Goal: Transaction & Acquisition: Book appointment/travel/reservation

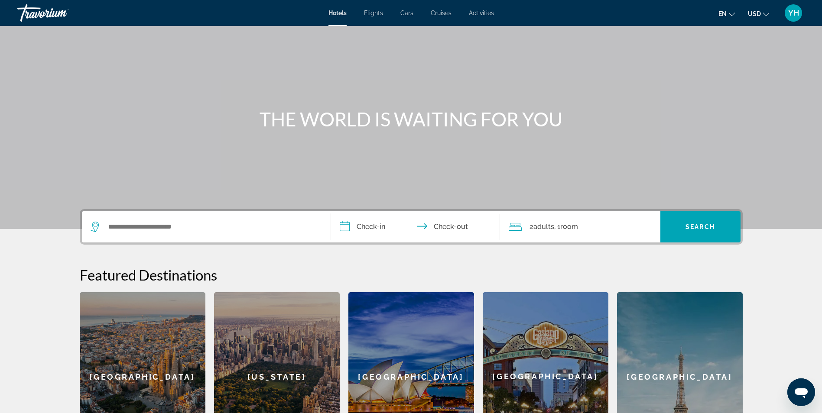
scroll to position [31, 0]
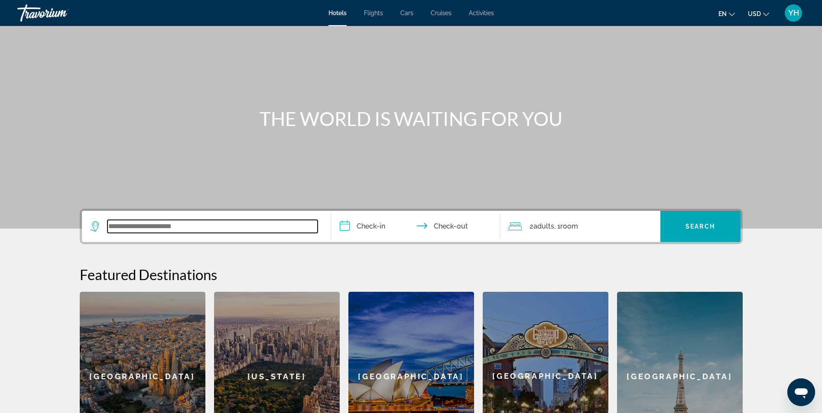
click at [239, 225] on input "Search widget" at bounding box center [212, 226] width 210 height 13
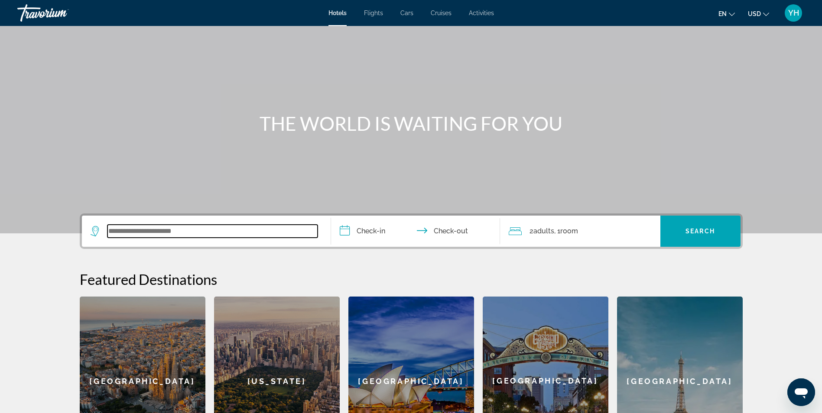
scroll to position [25, 0]
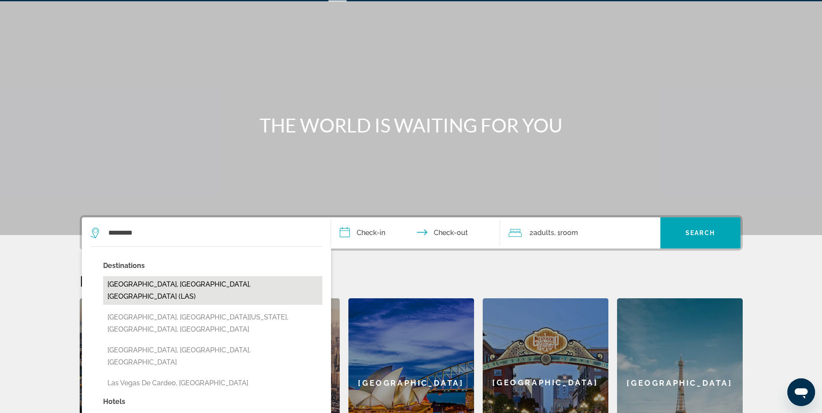
click at [201, 280] on button "[GEOGRAPHIC_DATA], [GEOGRAPHIC_DATA], [GEOGRAPHIC_DATA] (LAS)" at bounding box center [212, 290] width 219 height 29
type input "**********"
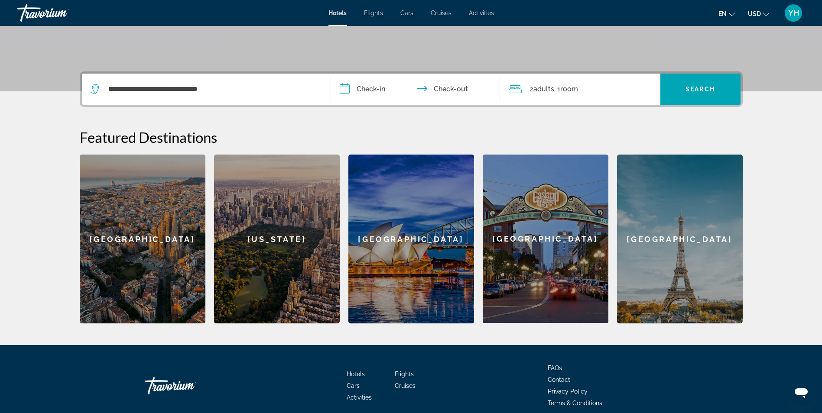
click at [357, 94] on input "**********" at bounding box center [417, 91] width 172 height 34
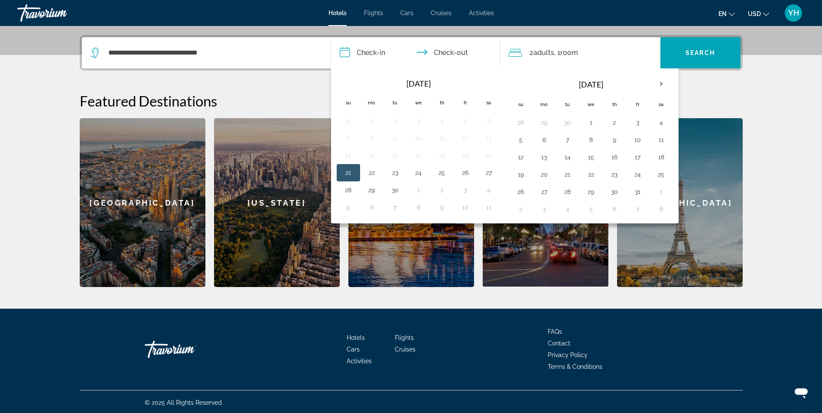
scroll to position [207, 0]
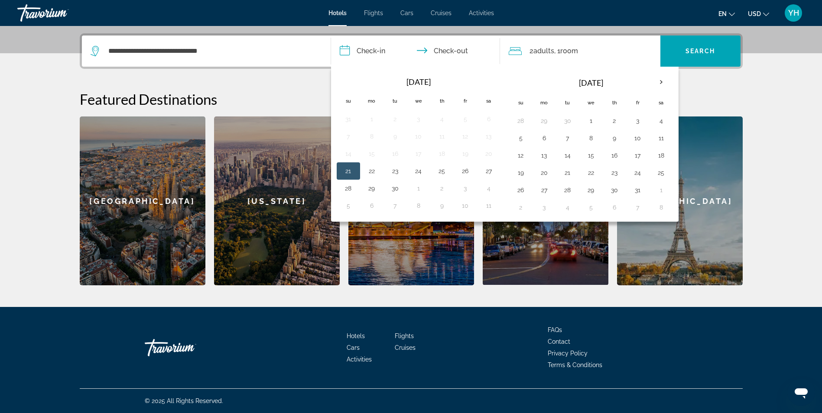
click at [350, 169] on button "21" at bounding box center [348, 171] width 14 height 12
click at [447, 169] on button "25" at bounding box center [442, 171] width 14 height 12
type input "**********"
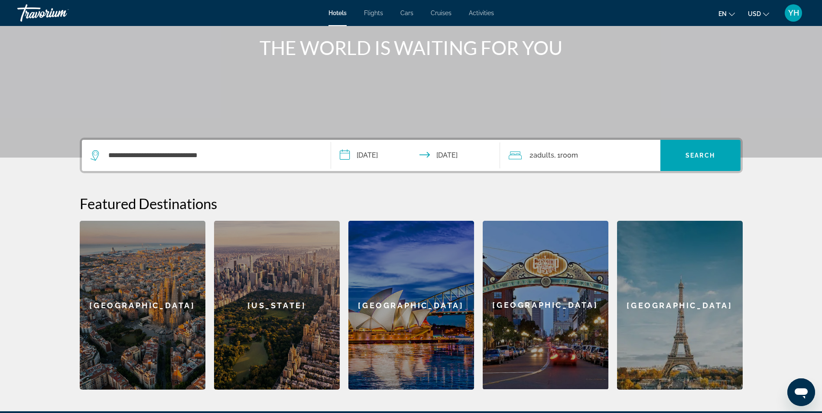
scroll to position [102, 0]
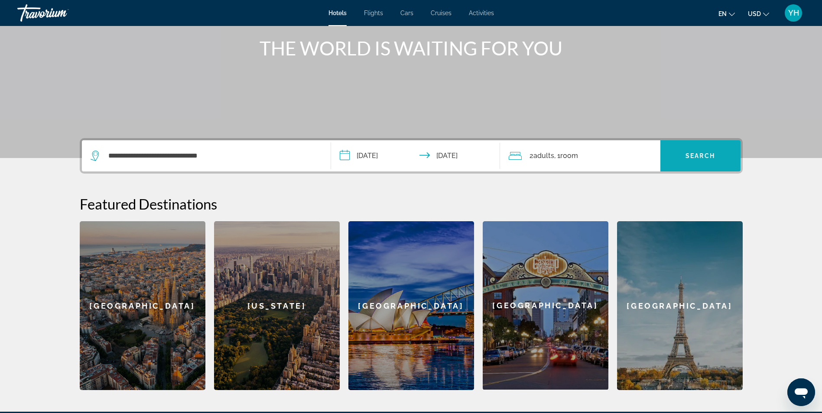
click at [687, 162] on span "Search widget" at bounding box center [700, 156] width 80 height 21
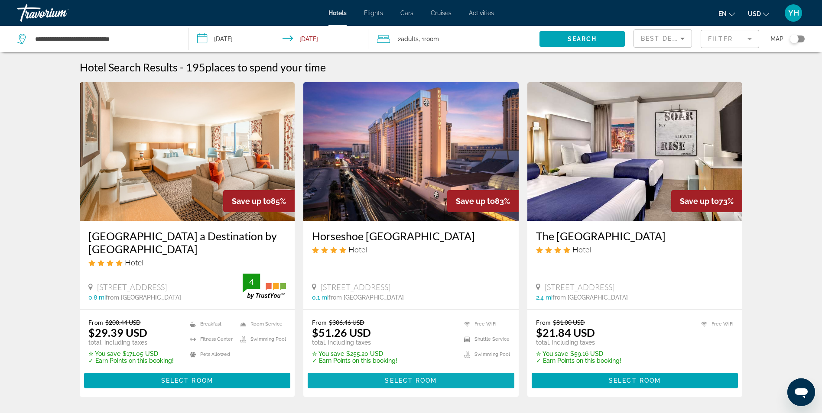
click at [403, 382] on span "Select Room" at bounding box center [411, 380] width 52 height 7
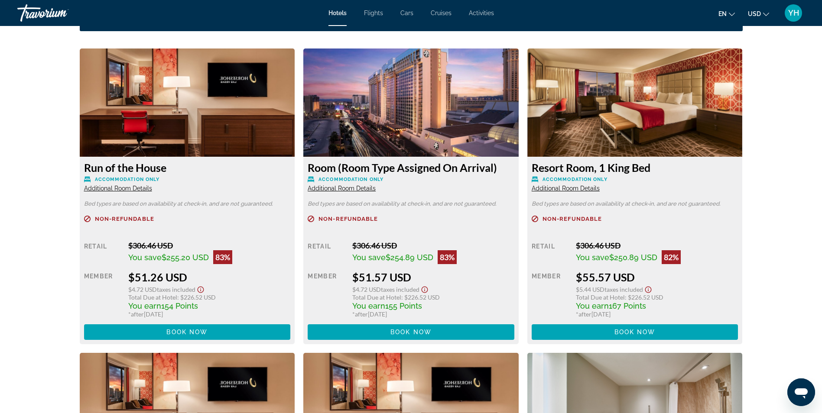
scroll to position [1179, 0]
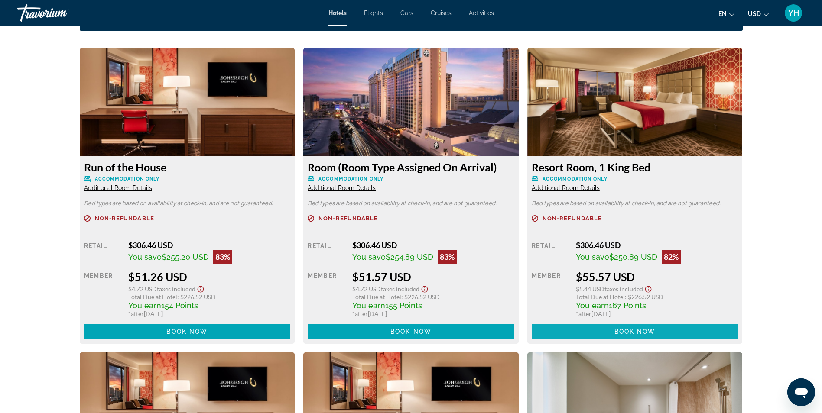
click at [646, 334] on span "Book now" at bounding box center [634, 331] width 41 height 7
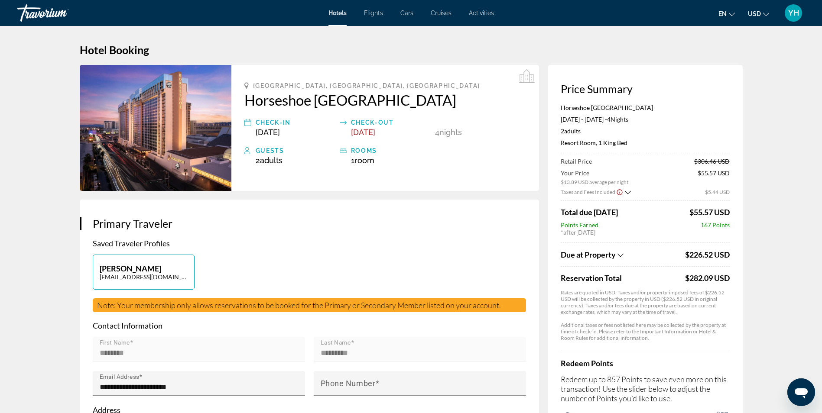
click at [706, 259] on span "$226.52 USD" at bounding box center [707, 255] width 45 height 10
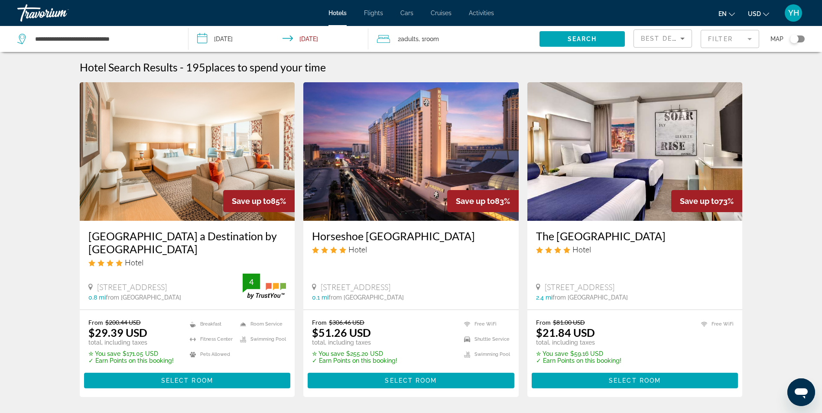
click at [373, 11] on span "Flights" at bounding box center [373, 13] width 19 height 7
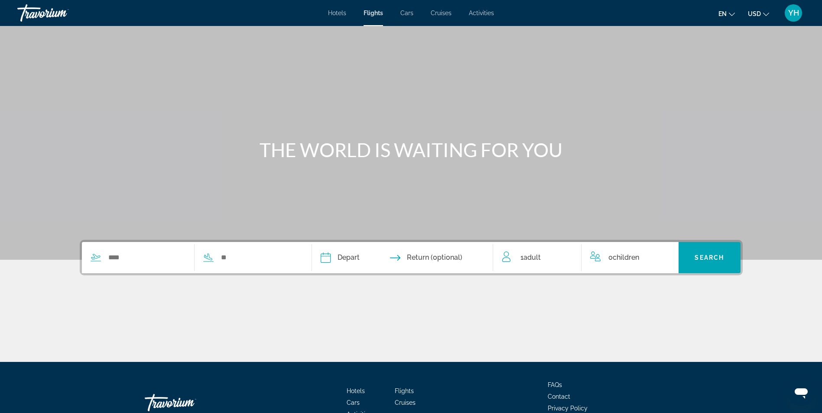
click at [405, 10] on span "Cars" at bounding box center [406, 13] width 13 height 7
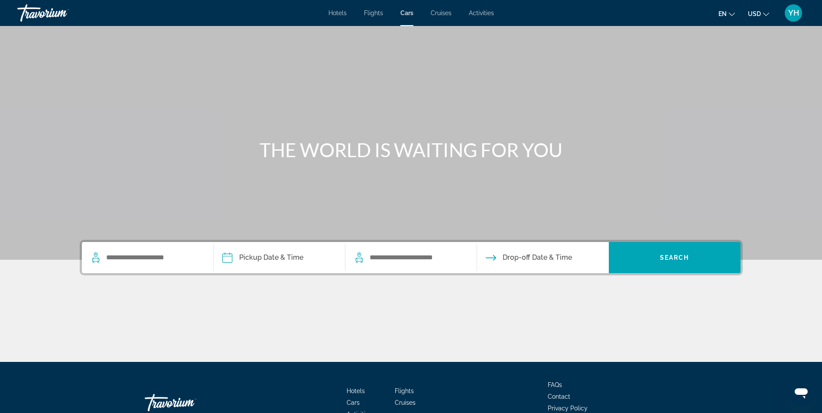
click at [440, 10] on span "Cruises" at bounding box center [441, 13] width 21 height 7
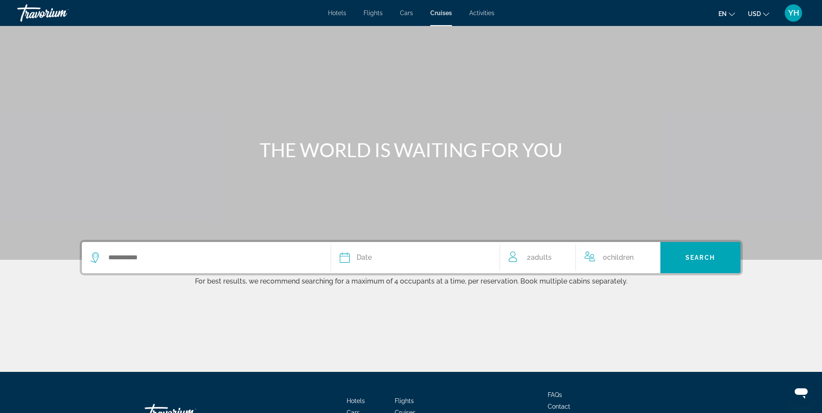
click at [478, 13] on span "Activities" at bounding box center [481, 13] width 25 height 7
